Goal: Task Accomplishment & Management: Manage account settings

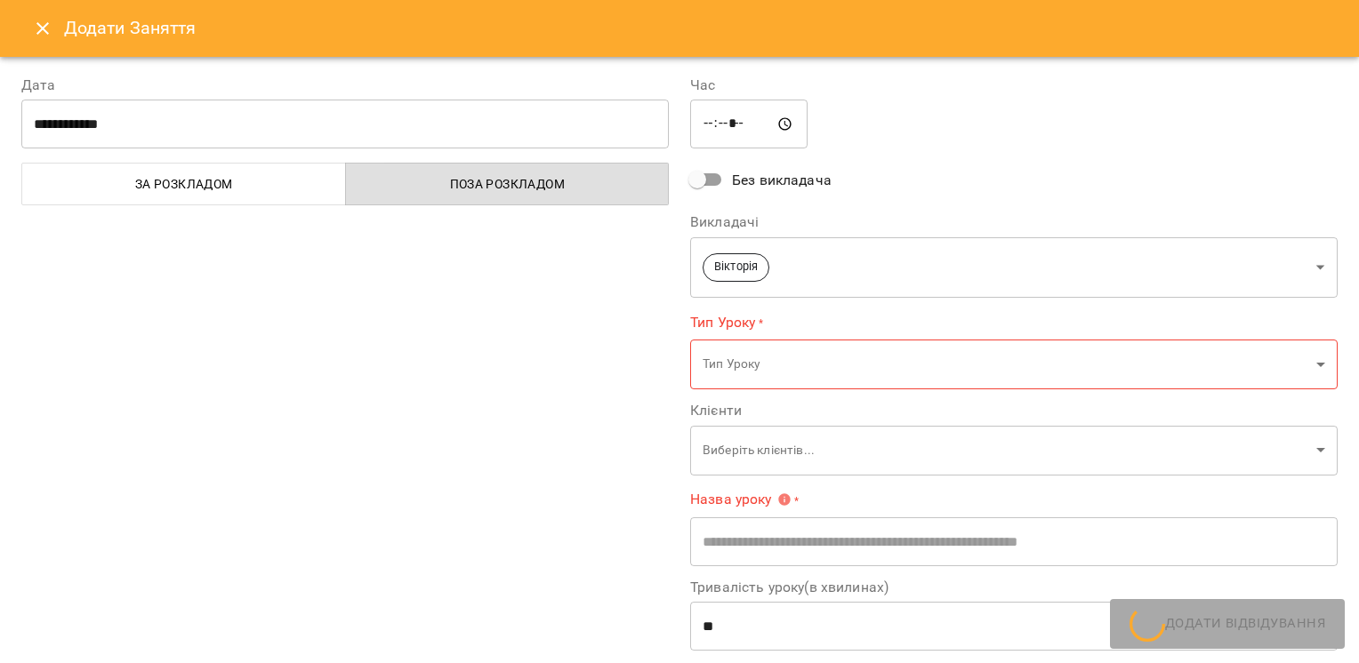
scroll to position [539, 0]
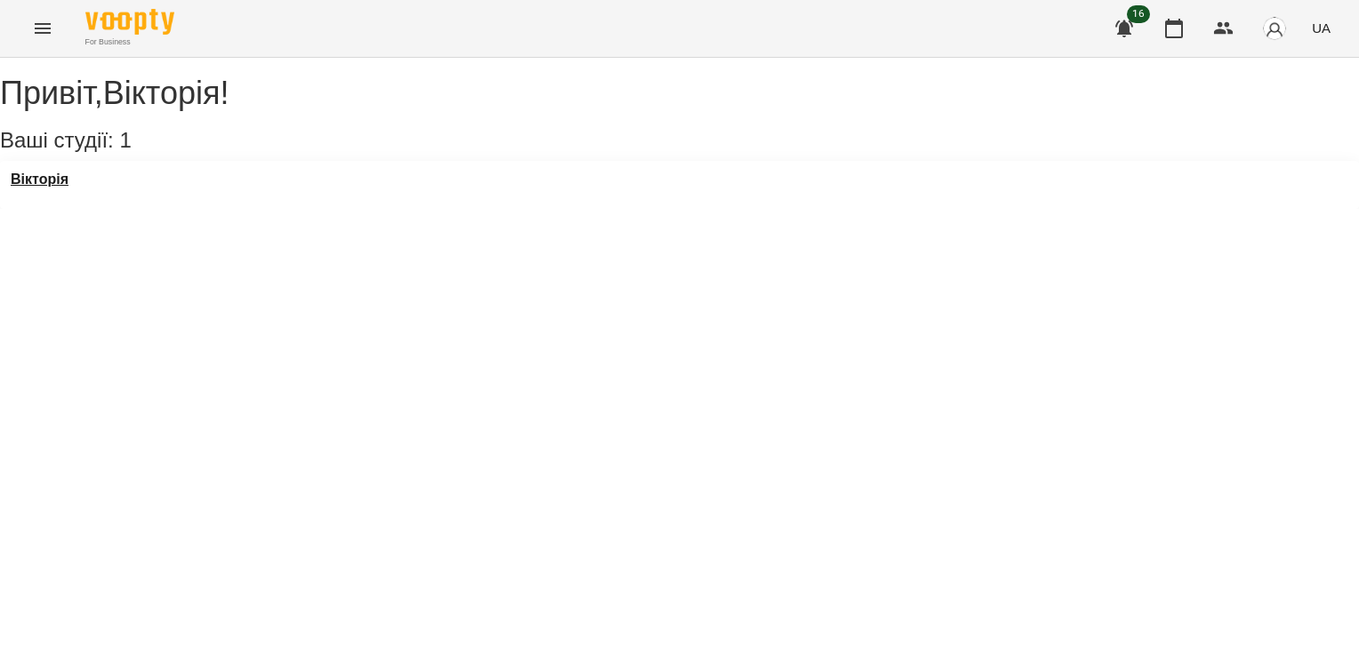
click at [86, 205] on div "Вікторія" at bounding box center [679, 185] width 1359 height 48
click at [68, 188] on h3 "Вікторія" at bounding box center [40, 180] width 58 height 16
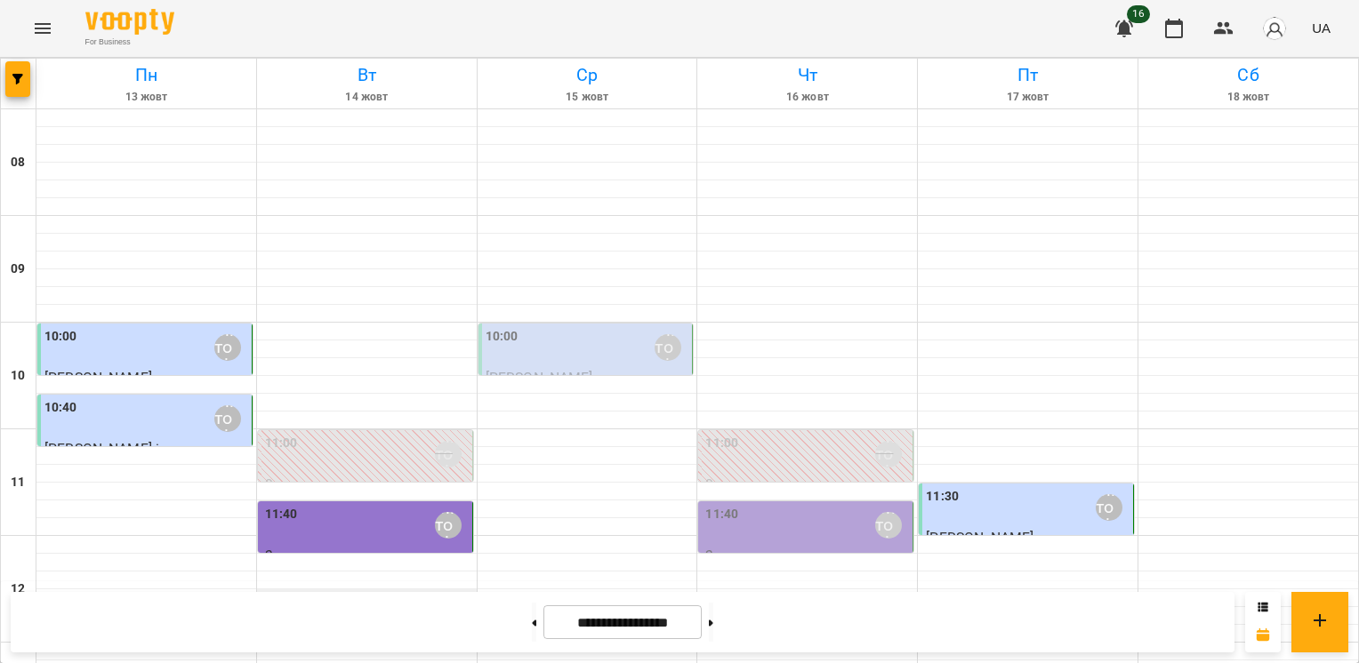
scroll to position [445, 0]
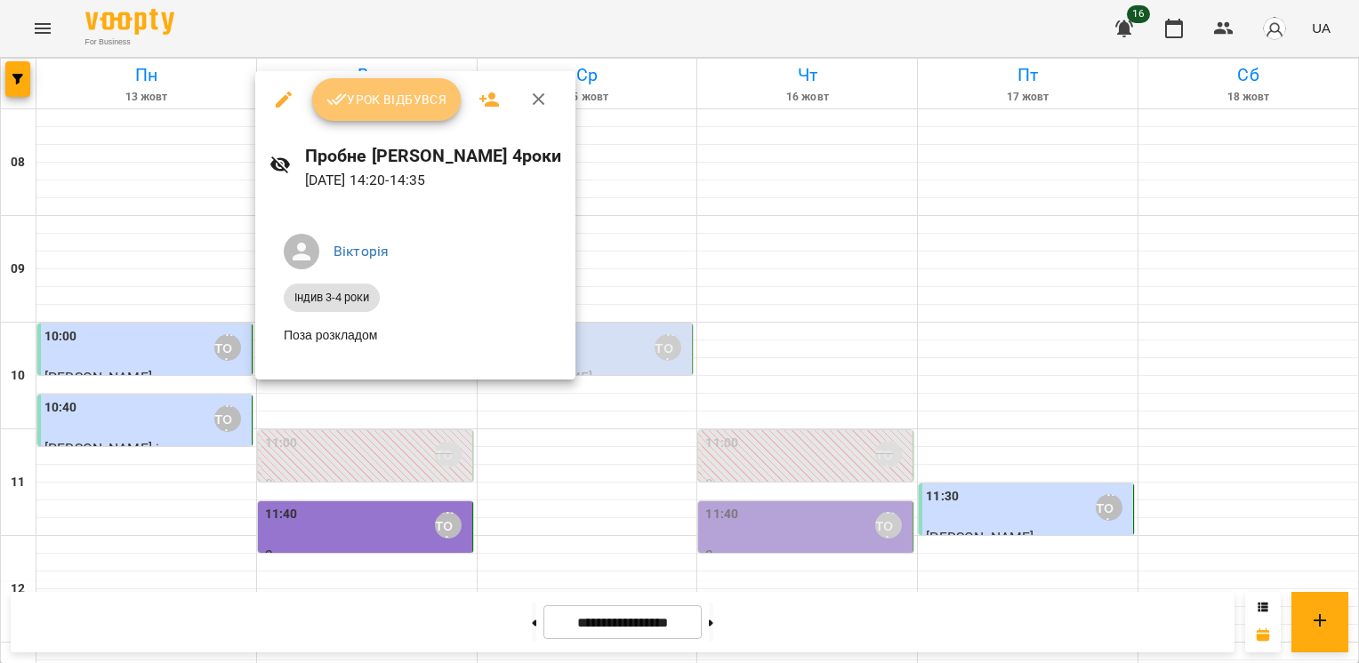
click at [399, 94] on span "Урок відбувся" at bounding box center [386, 99] width 121 height 21
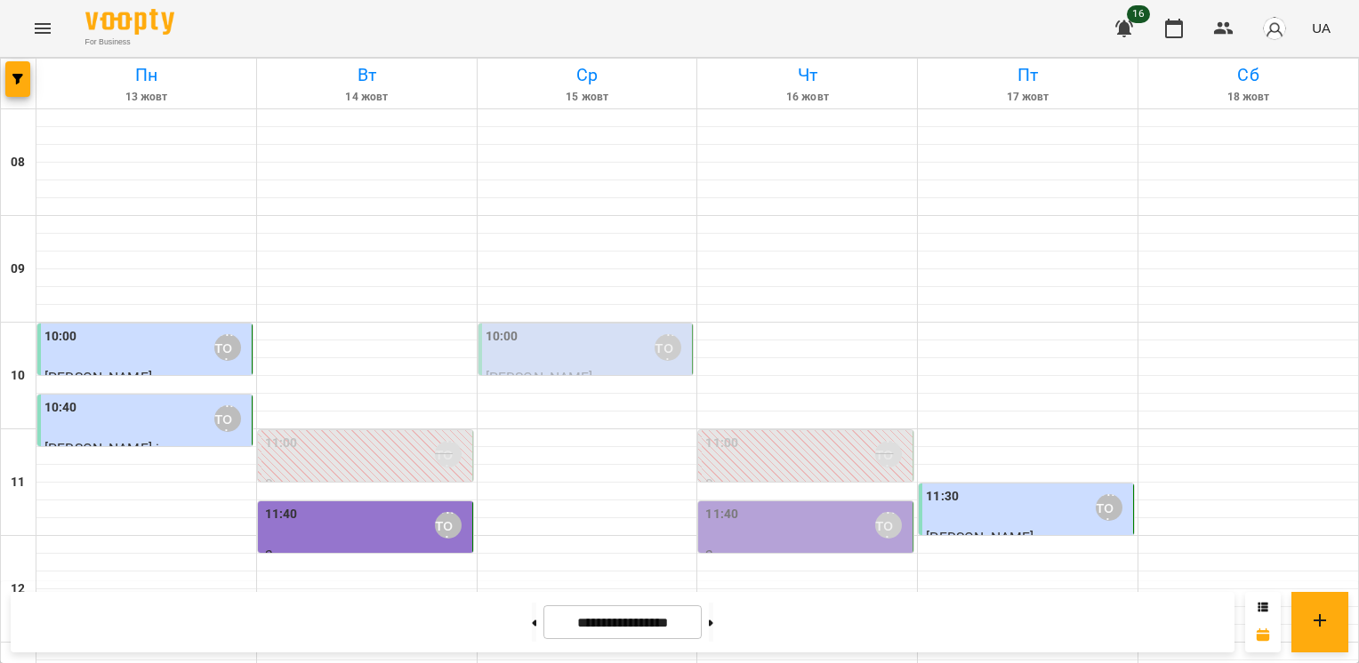
scroll to position [622, 0]
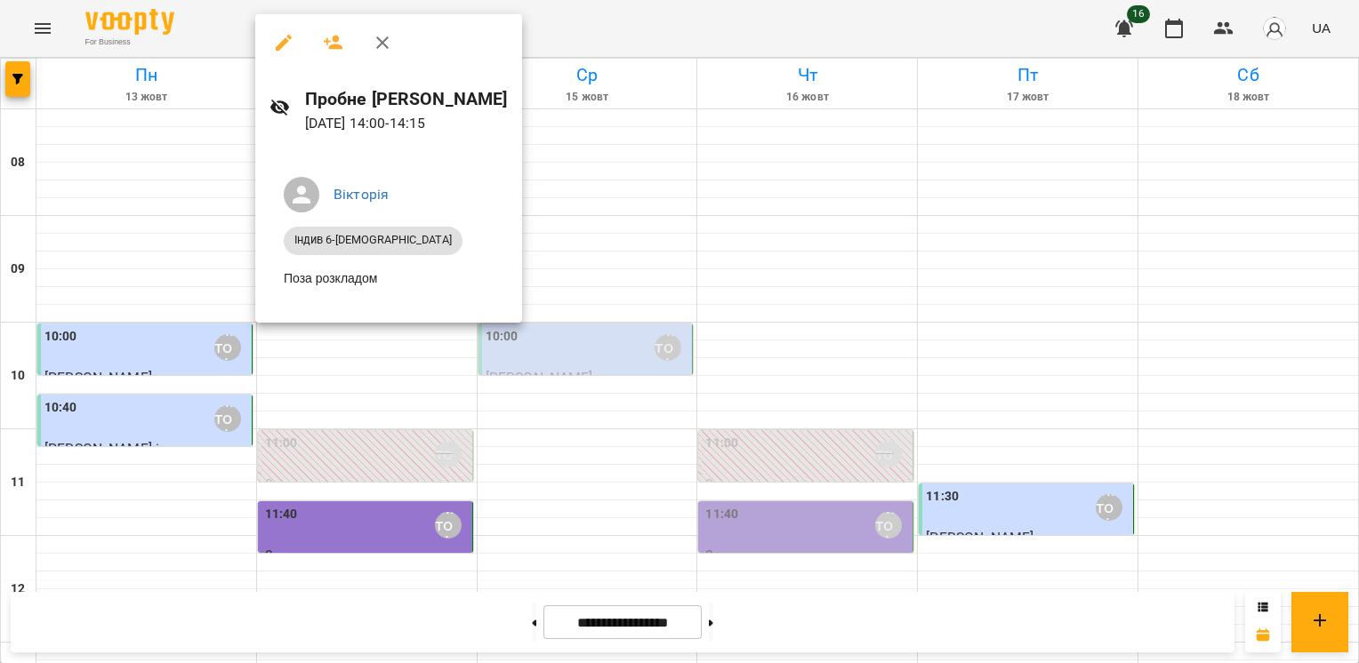
click at [372, 49] on icon "button" at bounding box center [382, 42] width 21 height 21
